Goal: Task Accomplishment & Management: Manage account settings

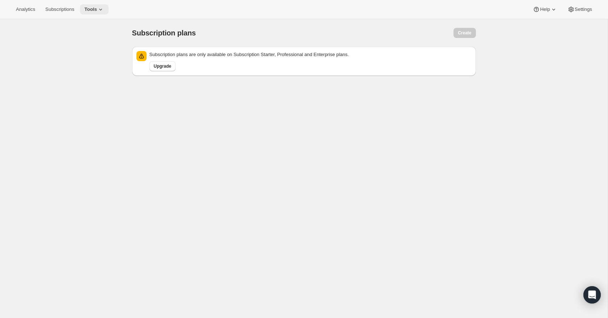
click at [102, 10] on icon at bounding box center [100, 9] width 7 height 7
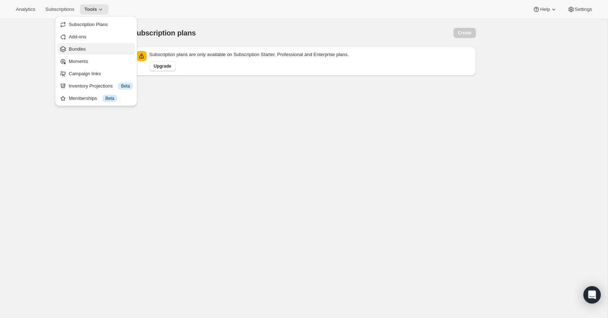
click at [88, 51] on span "Bundles" at bounding box center [101, 49] width 64 height 7
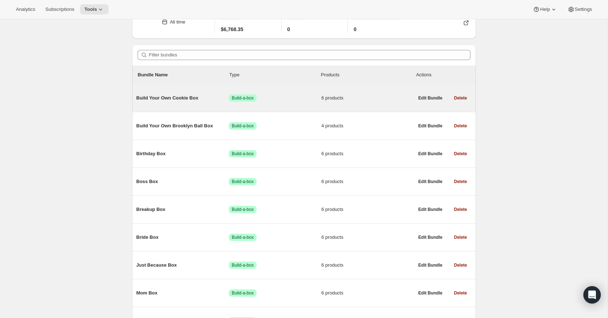
scroll to position [41, 0]
click at [179, 98] on span "Build Your Own Cookie Box" at bounding box center [182, 97] width 93 height 7
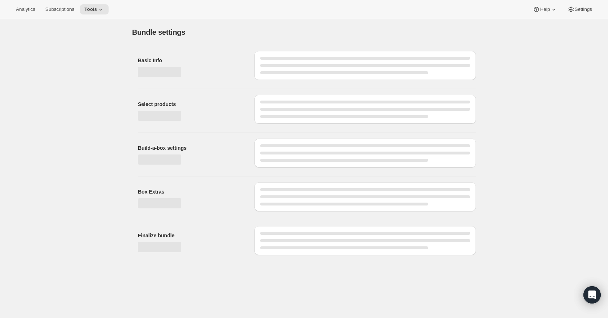
type input "Build Your Own Cookie Box"
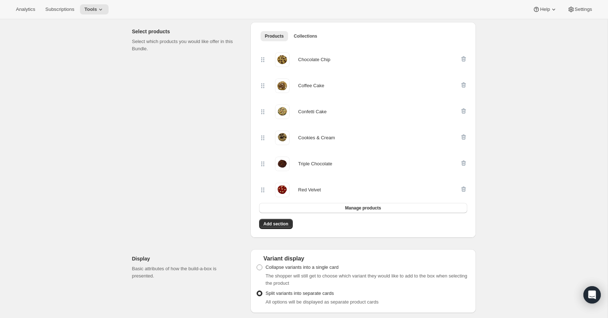
scroll to position [139, 0]
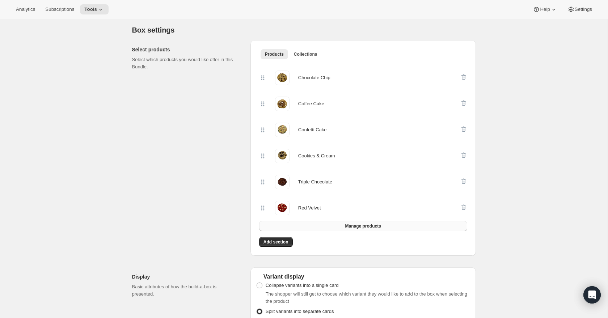
click at [304, 227] on button "Manage products" at bounding box center [363, 226] width 208 height 10
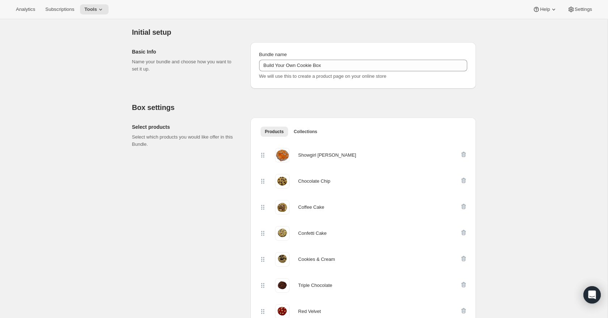
scroll to position [61, 0]
click at [97, 9] on span "Tools" at bounding box center [90, 10] width 13 height 6
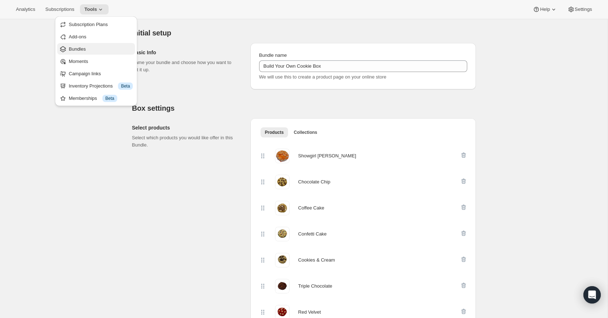
click at [86, 47] on span "Bundles" at bounding box center [101, 49] width 64 height 7
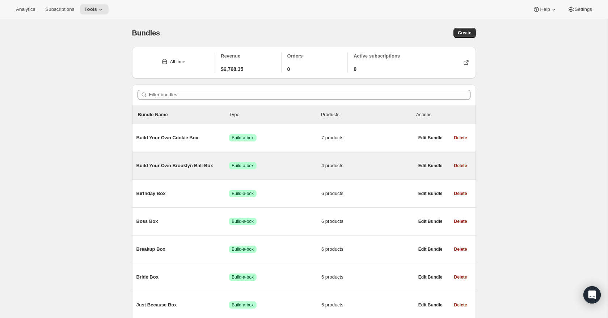
click at [183, 163] on span "Build Your Own Brooklyn Ball Box" at bounding box center [182, 165] width 93 height 7
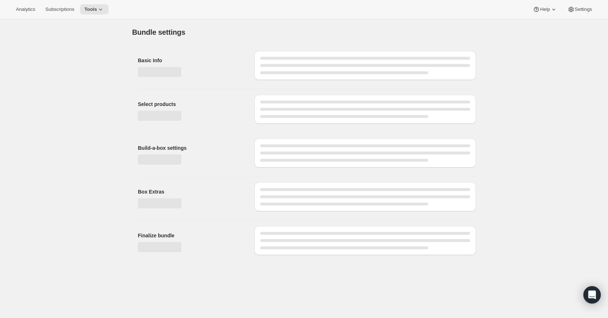
type input "Build Your Own Brooklyn Ball Box"
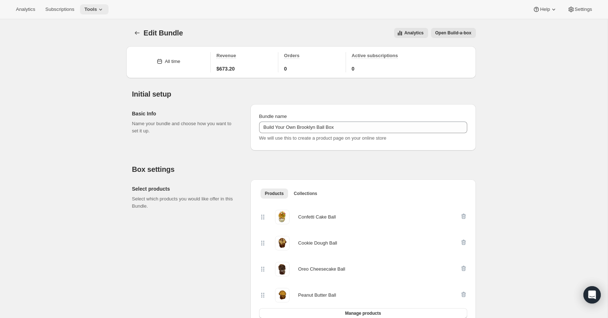
click at [97, 8] on span "Tools" at bounding box center [90, 10] width 13 height 6
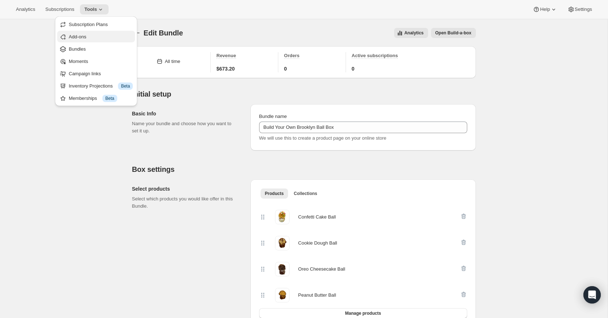
click at [94, 38] on span "Add-ons" at bounding box center [101, 36] width 64 height 7
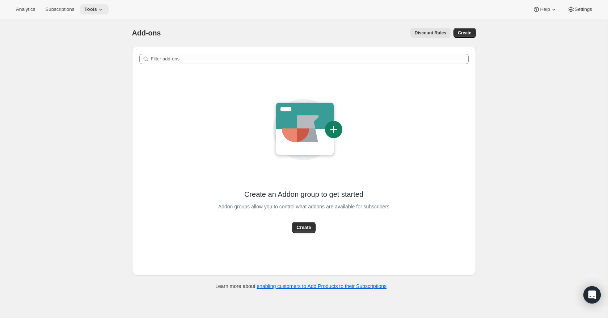
drag, startPoint x: 102, startPoint y: 7, endPoint x: 101, endPoint y: 14, distance: 6.6
click at [102, 7] on icon at bounding box center [100, 9] width 7 height 7
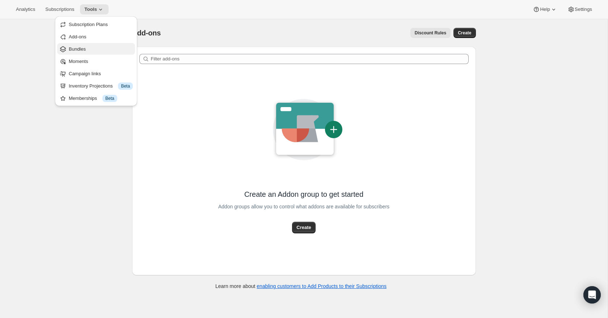
click at [84, 48] on span "Bundles" at bounding box center [77, 48] width 17 height 5
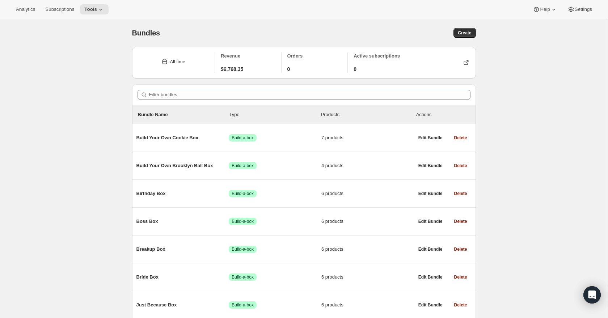
scroll to position [41, 0]
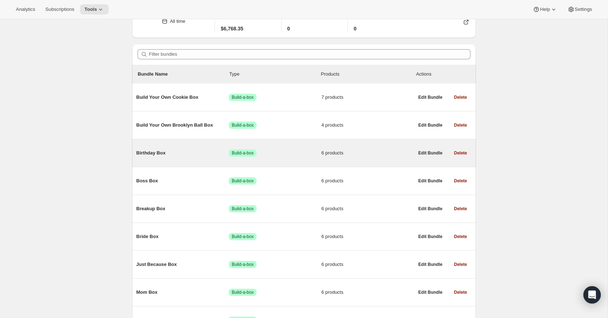
click at [156, 154] on span "Birthday Box" at bounding box center [182, 152] width 93 height 7
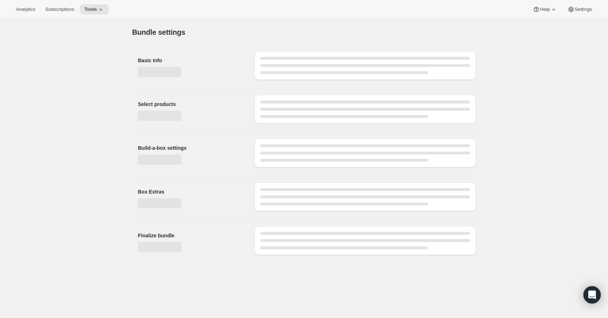
type input "Birthday Box"
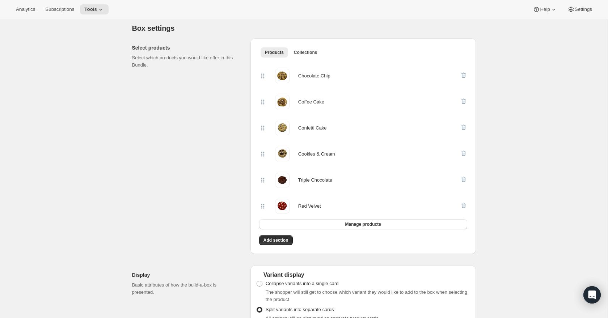
scroll to position [150, 0]
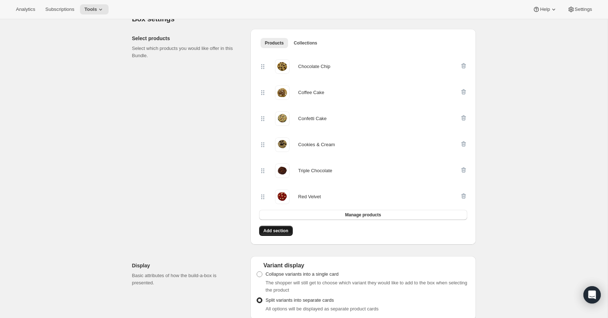
click at [278, 232] on span "Add section" at bounding box center [275, 231] width 25 height 6
click at [356, 213] on span "Manage products" at bounding box center [363, 215] width 36 height 6
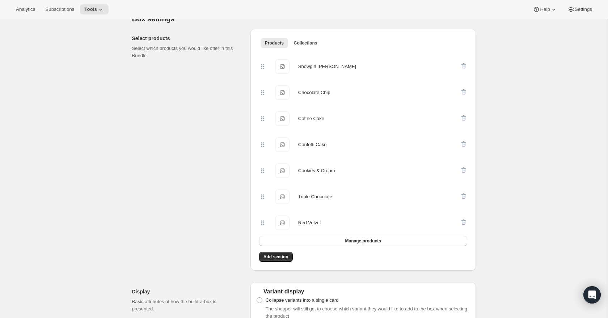
scroll to position [0, 0]
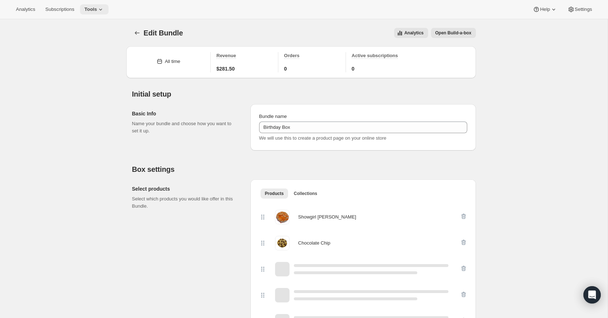
click at [102, 8] on icon at bounding box center [100, 9] width 7 height 7
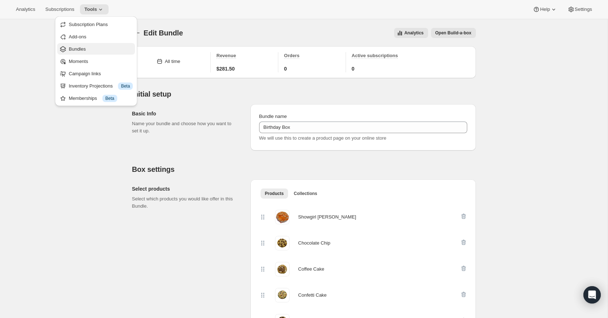
click at [89, 47] on span "Bundles" at bounding box center [101, 49] width 64 height 7
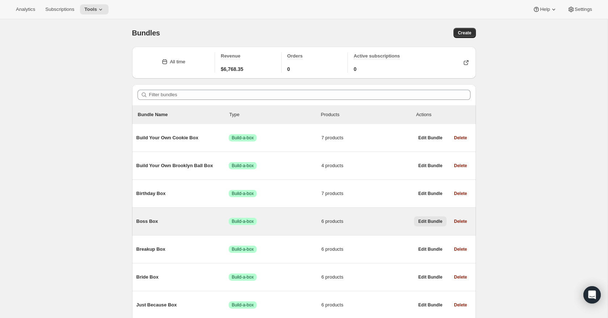
click at [424, 221] on span "Edit Bundle" at bounding box center [430, 221] width 24 height 6
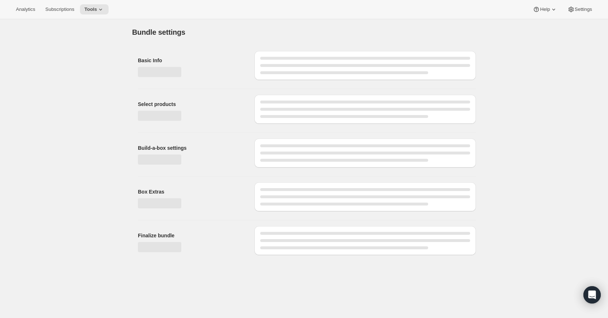
type input "Boss Box"
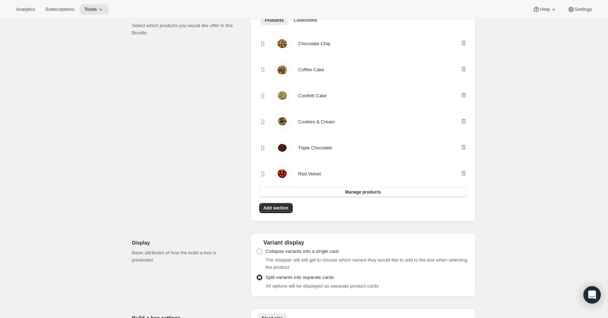
scroll to position [153, 0]
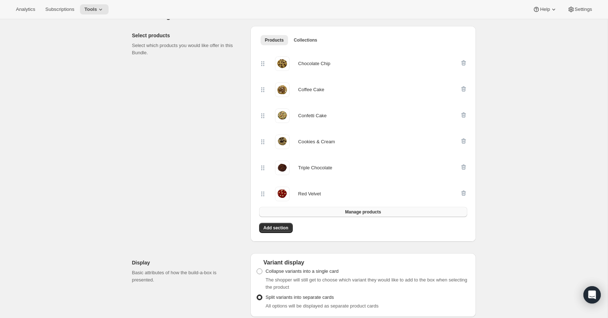
click at [340, 212] on button "Manage products" at bounding box center [363, 212] width 208 height 10
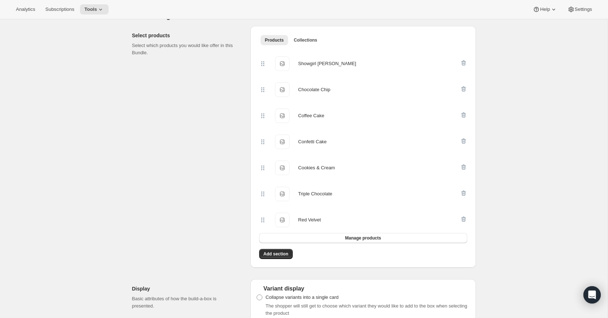
scroll to position [0, 0]
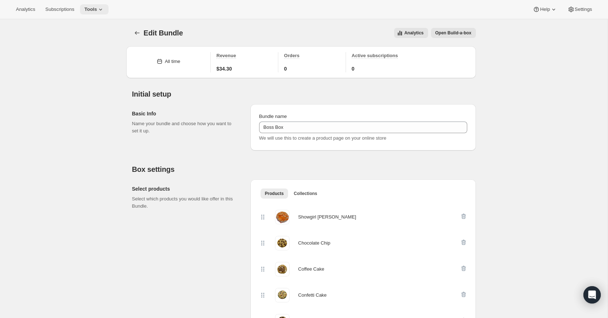
click at [101, 9] on icon at bounding box center [100, 9] width 7 height 7
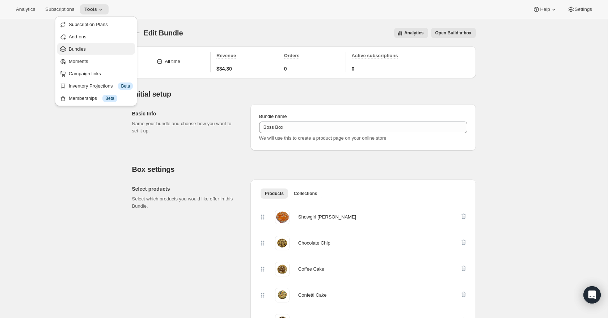
click at [88, 50] on span "Bundles" at bounding box center [101, 49] width 64 height 7
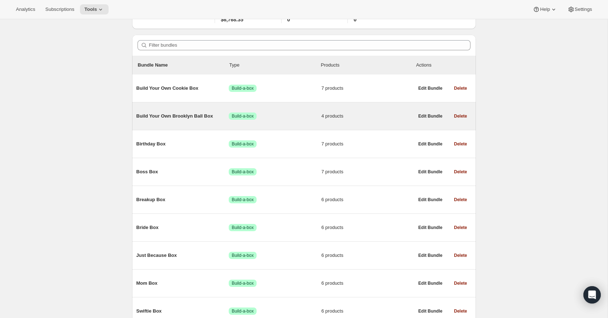
scroll to position [67, 0]
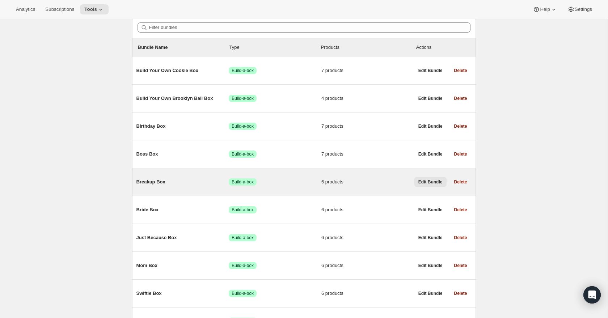
click at [431, 183] on span "Edit Bundle" at bounding box center [430, 182] width 24 height 6
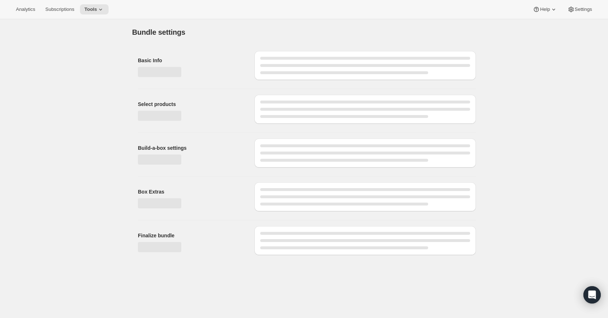
type input "Breakup Box"
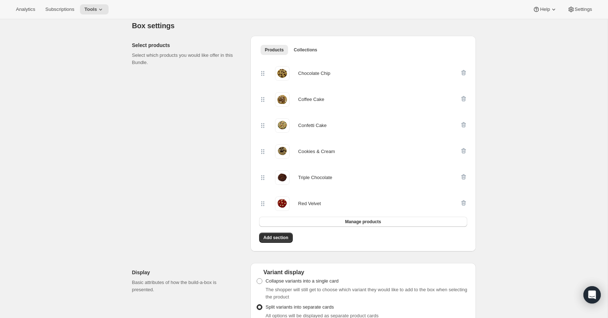
scroll to position [187, 0]
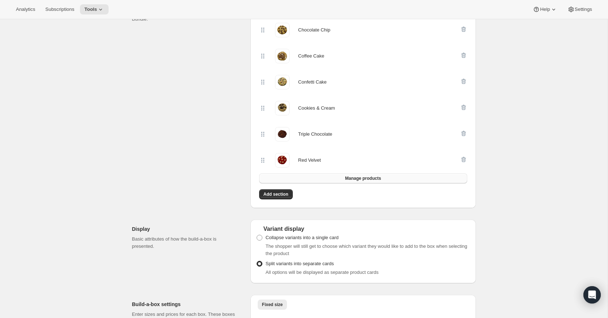
click at [341, 180] on button "Manage products" at bounding box center [363, 178] width 208 height 10
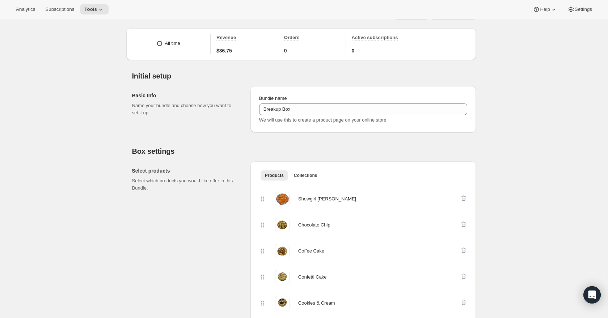
scroll to position [0, 0]
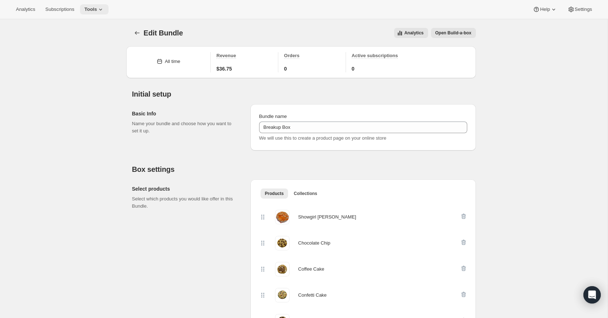
click at [97, 8] on span "Tools" at bounding box center [90, 10] width 13 height 6
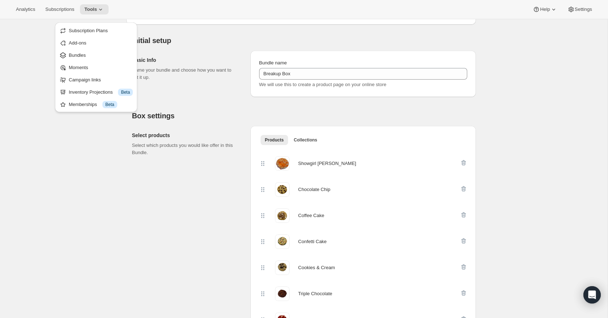
scroll to position [60, 0]
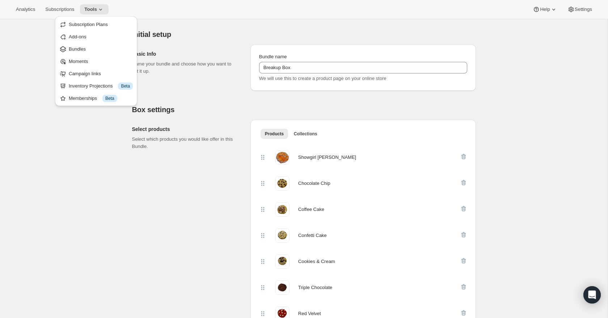
click at [189, 133] on div "Select products Select which products you would like offer in this Bundle." at bounding box center [185, 138] width 107 height 25
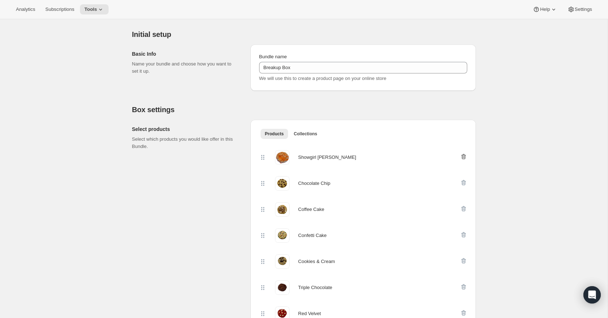
click at [464, 156] on icon "button" at bounding box center [463, 156] width 5 height 5
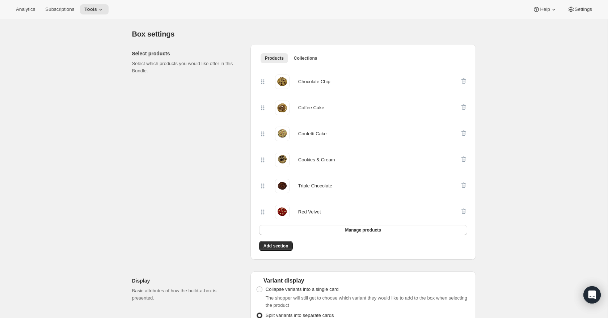
scroll to position [0, 0]
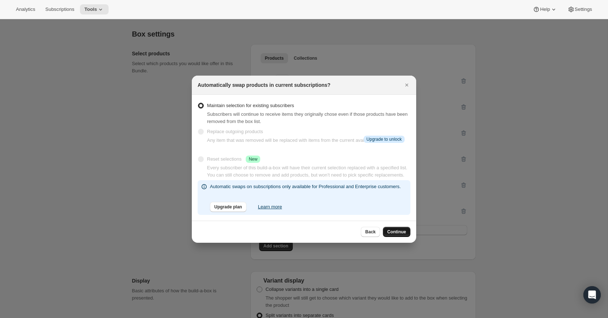
click at [396, 235] on span "Continue" at bounding box center [396, 232] width 19 height 6
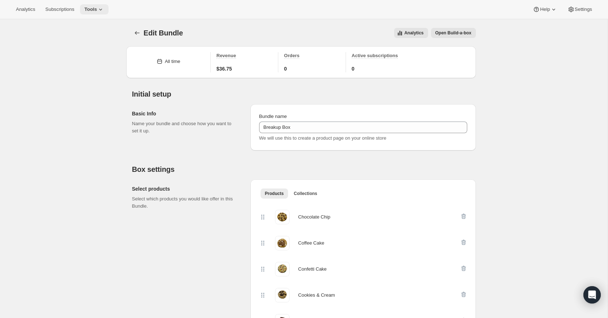
click at [96, 5] on button "Tools" at bounding box center [94, 9] width 29 height 10
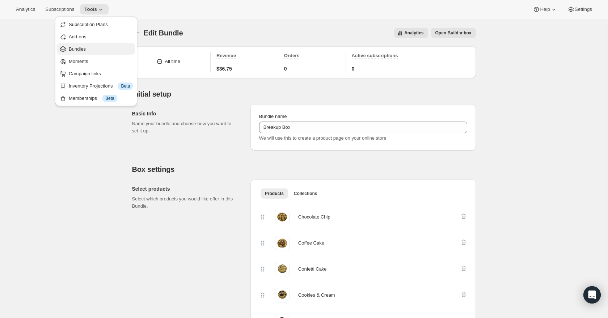
click at [90, 47] on span "Bundles" at bounding box center [101, 49] width 64 height 7
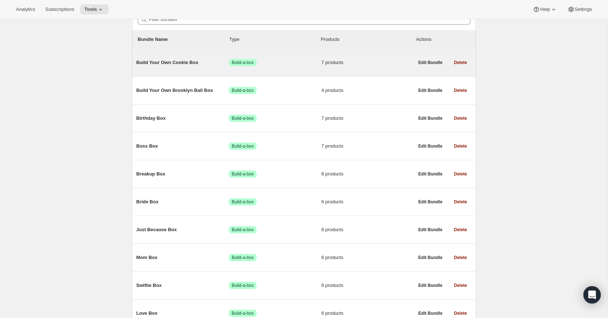
scroll to position [76, 0]
click at [423, 61] on span "Edit Bundle" at bounding box center [430, 62] width 24 height 6
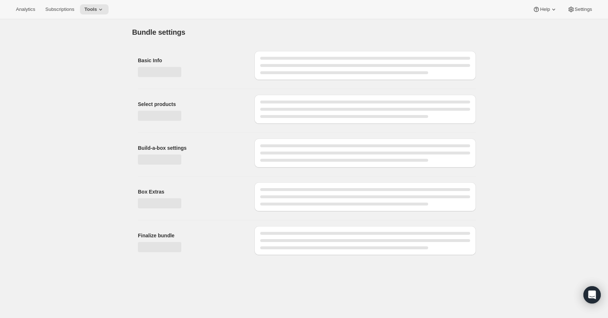
type input "Build Your Own Cookie Box"
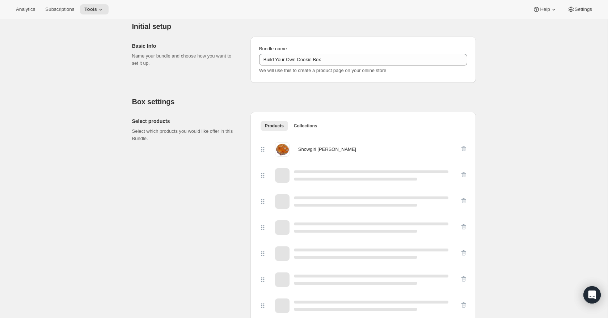
scroll to position [157, 0]
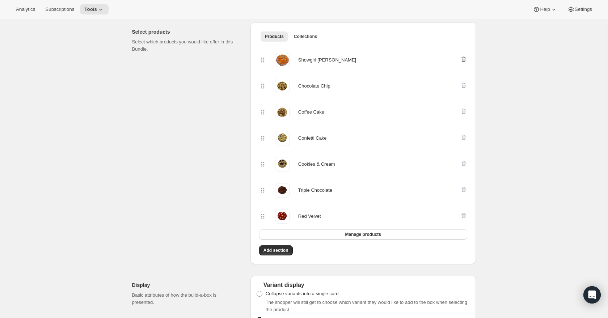
click at [463, 60] on icon "button" at bounding box center [463, 59] width 7 height 7
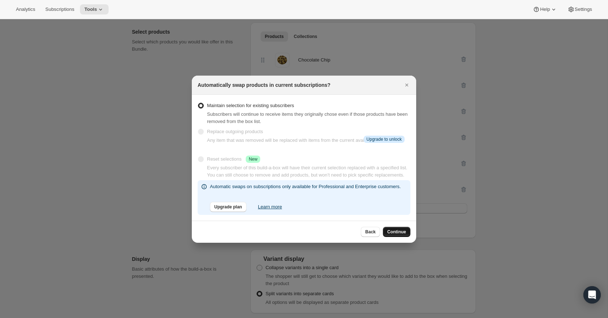
click at [396, 235] on span "Continue" at bounding box center [396, 232] width 19 height 6
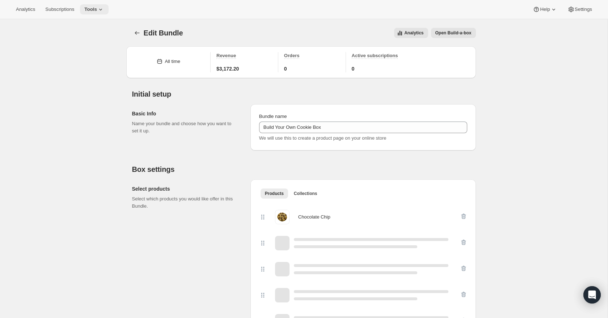
click at [102, 9] on icon at bounding box center [100, 10] width 3 height 2
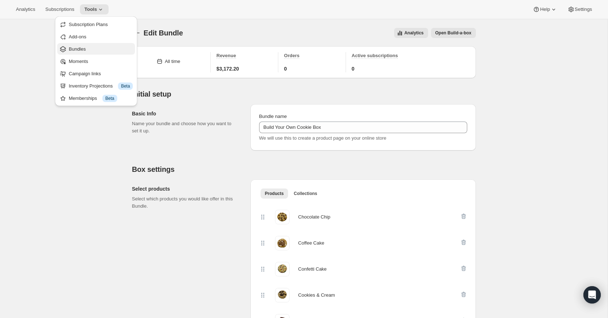
click at [89, 51] on span "Bundles" at bounding box center [101, 49] width 64 height 7
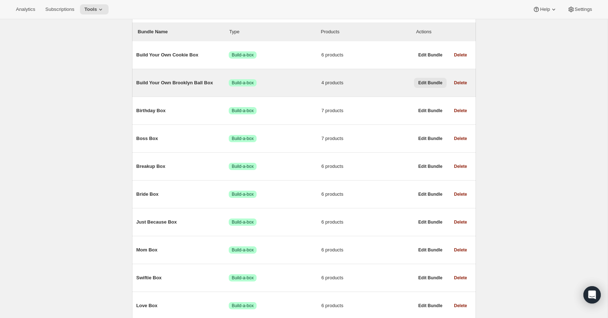
scroll to position [84, 0]
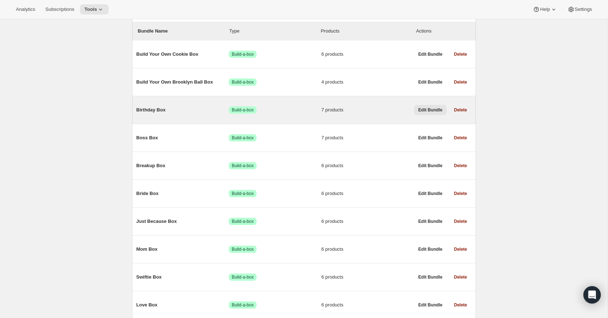
click at [427, 112] on span "Edit Bundle" at bounding box center [430, 110] width 24 height 6
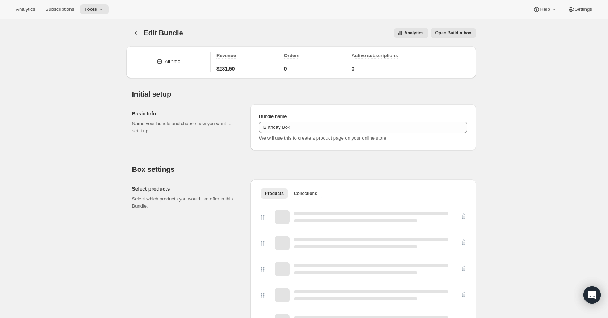
type input "Birthday Box"
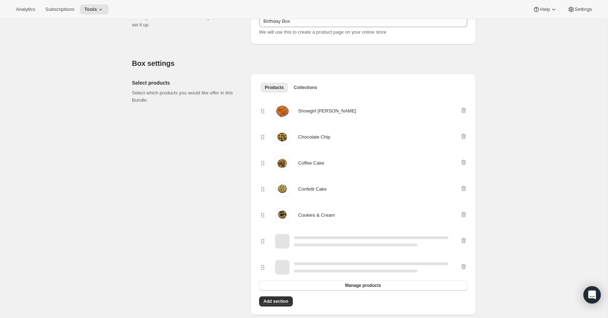
scroll to position [108, 0]
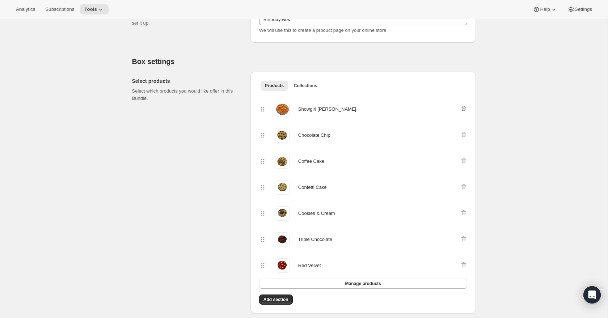
click at [464, 107] on icon "button" at bounding box center [463, 108] width 7 height 7
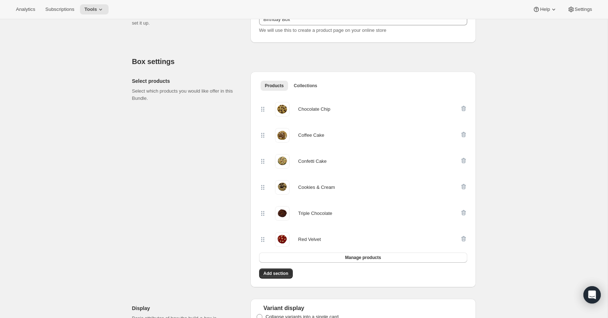
scroll to position [0, 0]
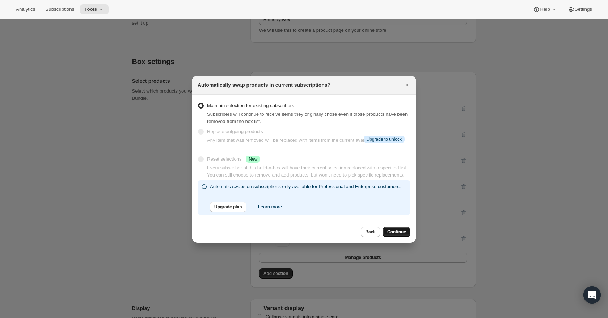
click at [399, 235] on span "Continue" at bounding box center [396, 232] width 19 height 6
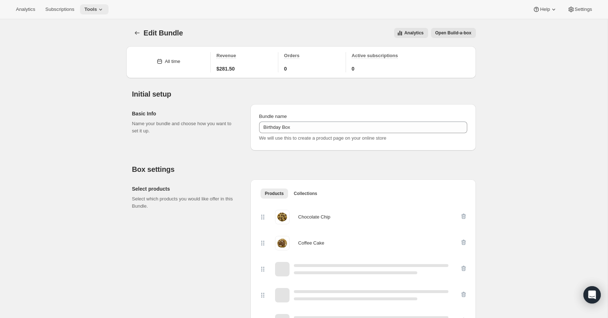
click at [101, 9] on icon at bounding box center [100, 9] width 7 height 7
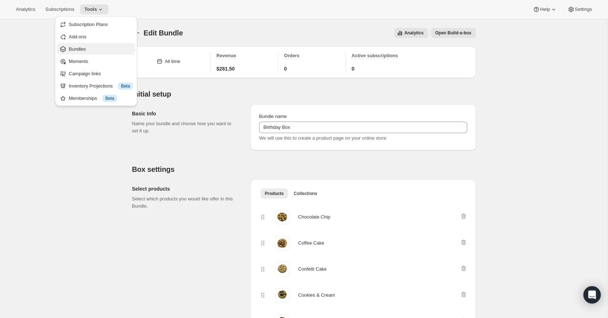
click at [90, 50] on span "Bundles" at bounding box center [101, 49] width 64 height 7
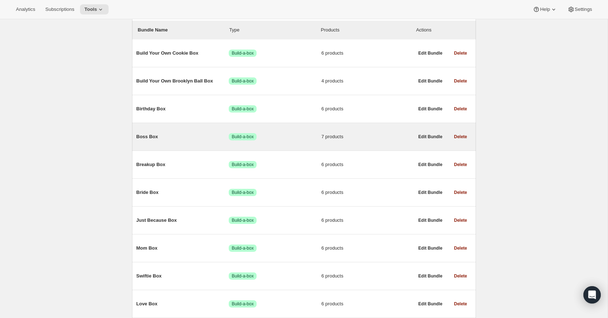
scroll to position [88, 0]
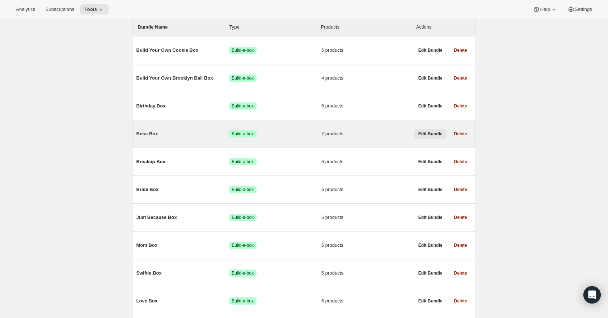
click at [430, 134] on span "Edit Bundle" at bounding box center [430, 134] width 24 height 6
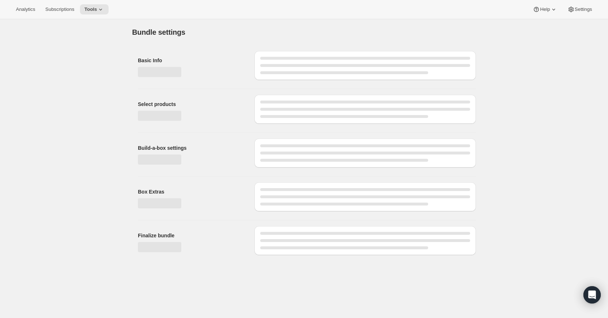
type input "Boss Box"
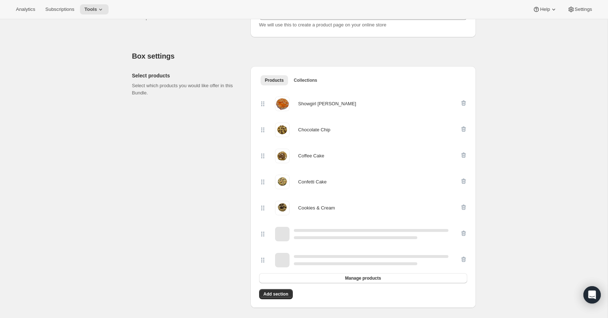
scroll to position [118, 0]
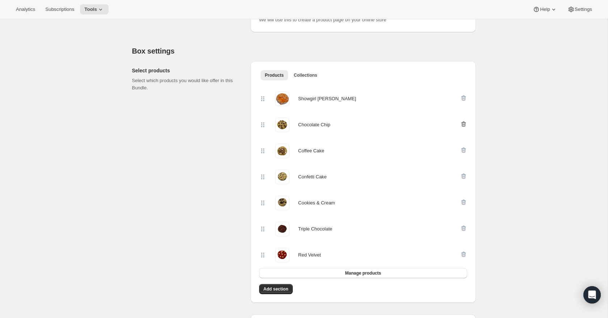
click at [464, 99] on icon "button" at bounding box center [463, 97] width 7 height 7
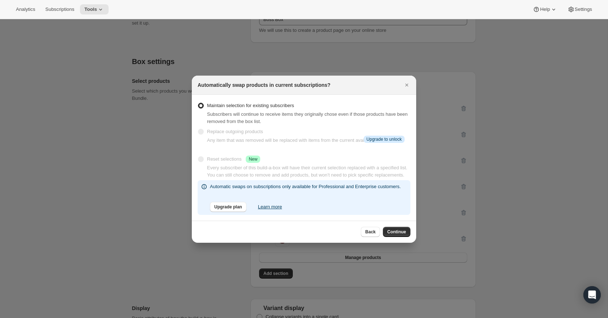
scroll to position [0, 0]
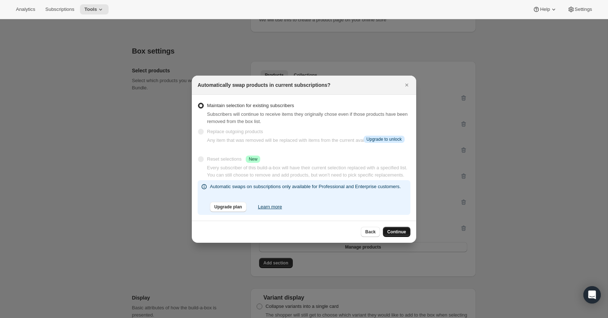
click at [400, 235] on span "Continue" at bounding box center [396, 232] width 19 height 6
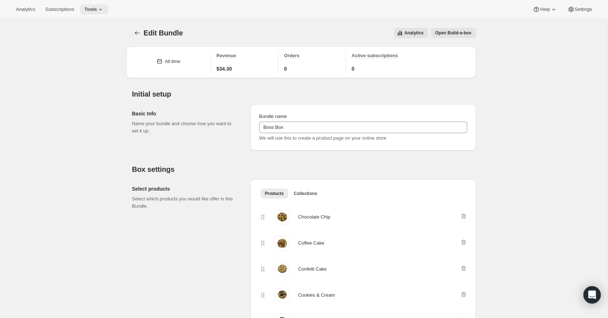
click at [102, 8] on icon at bounding box center [100, 9] width 7 height 7
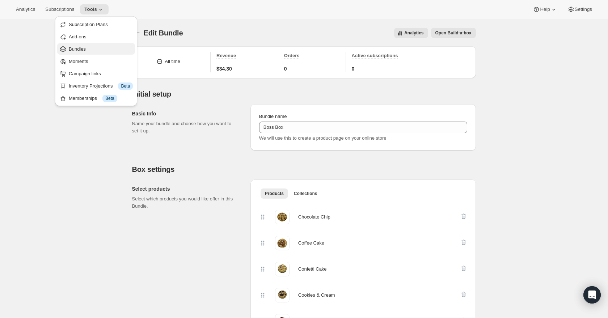
click at [91, 50] on span "Bundles" at bounding box center [101, 49] width 64 height 7
